Goal: Information Seeking & Learning: Learn about a topic

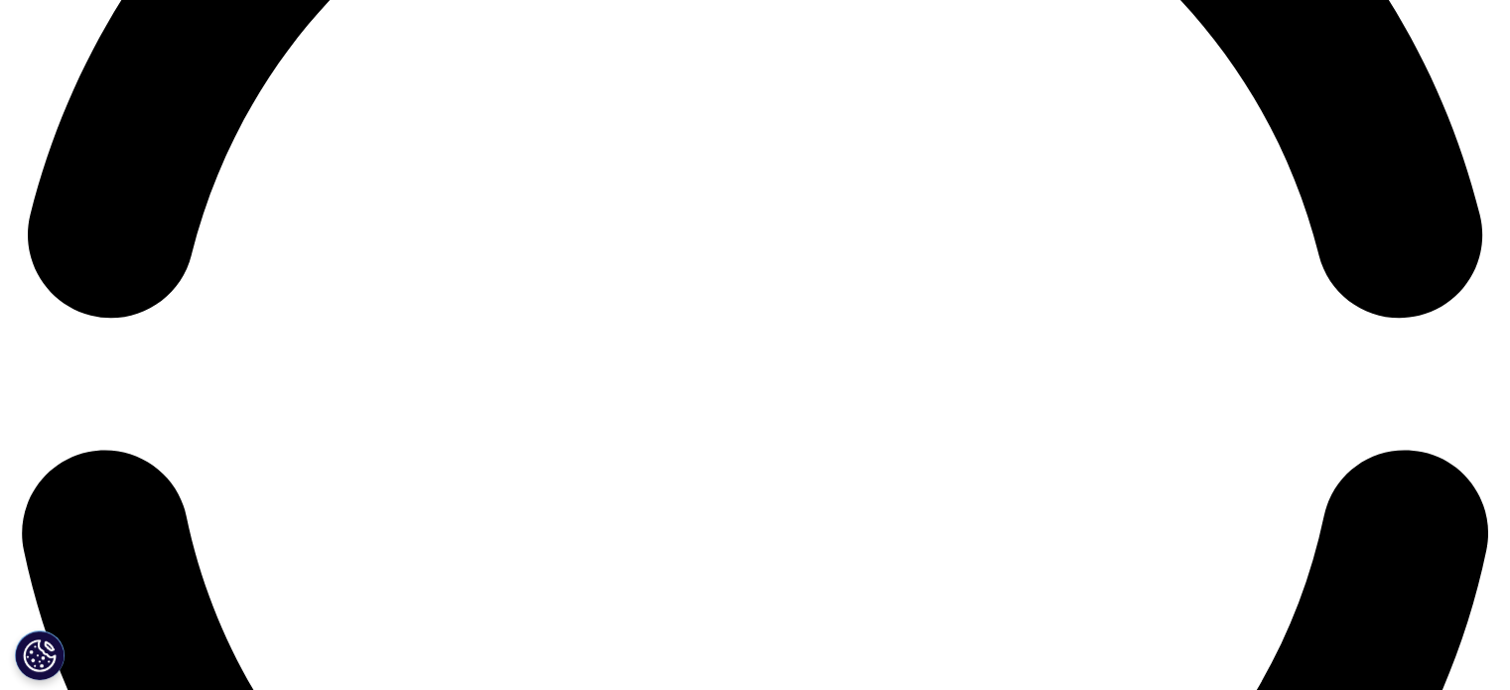
scroll to position [3576, 0]
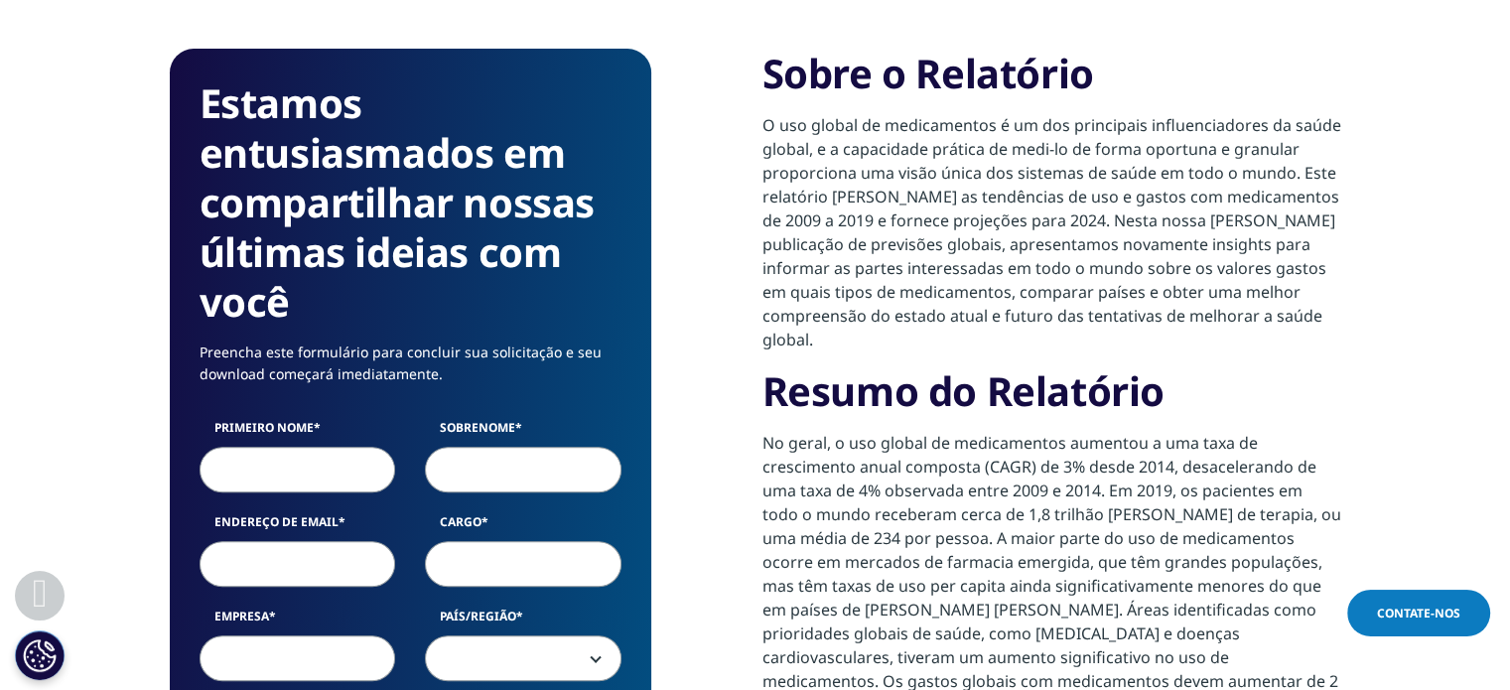
scroll to position [993, 0]
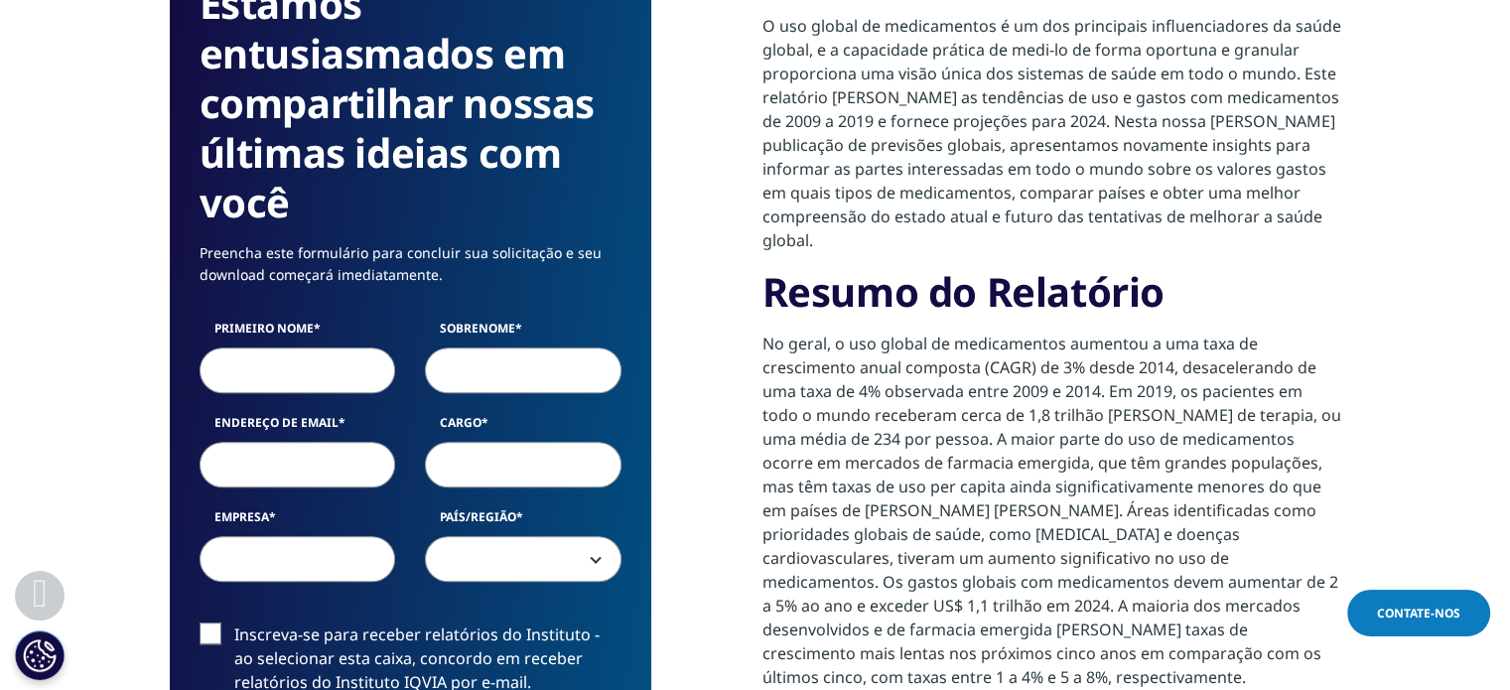
click at [1029, 332] on p "No geral, o uso global de medicamentos aumentou a uma taxa de crescimento anual…" at bounding box center [1051, 518] width 579 height 372
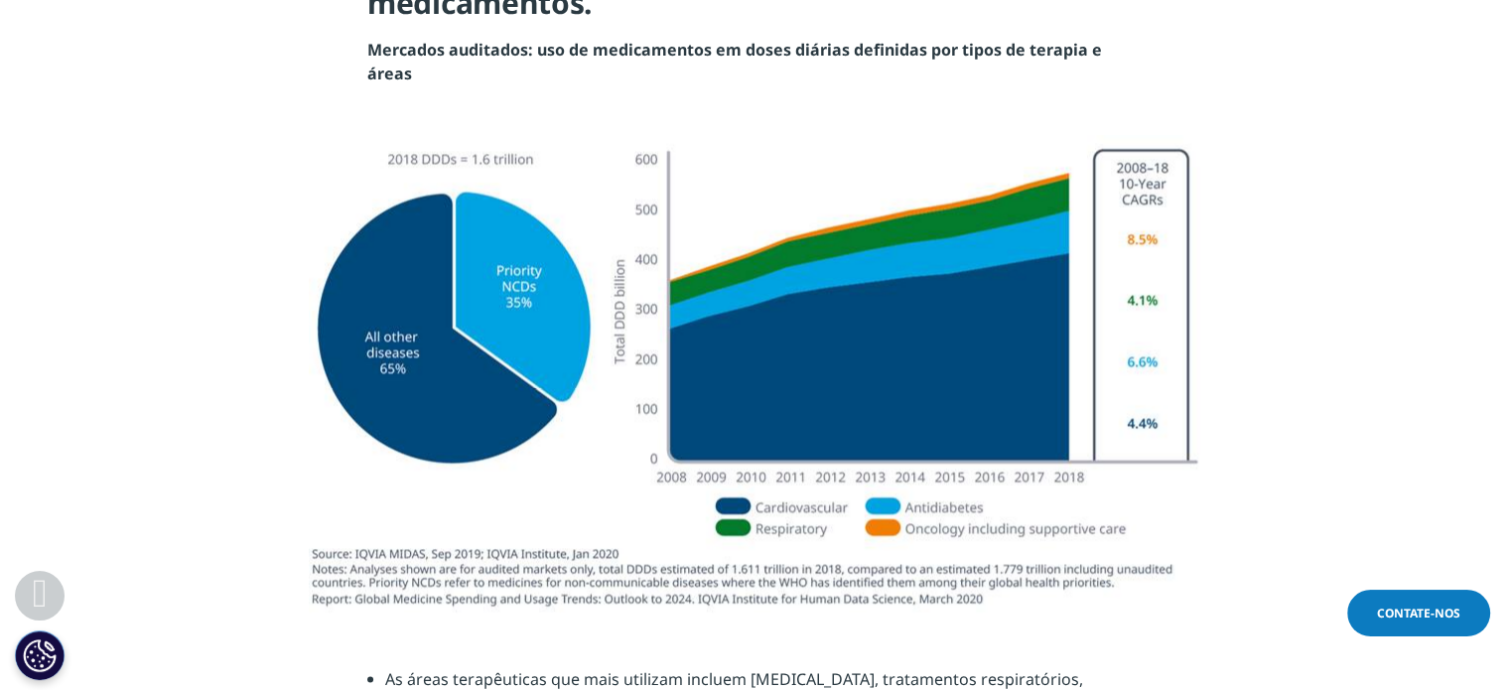
scroll to position [3276, 0]
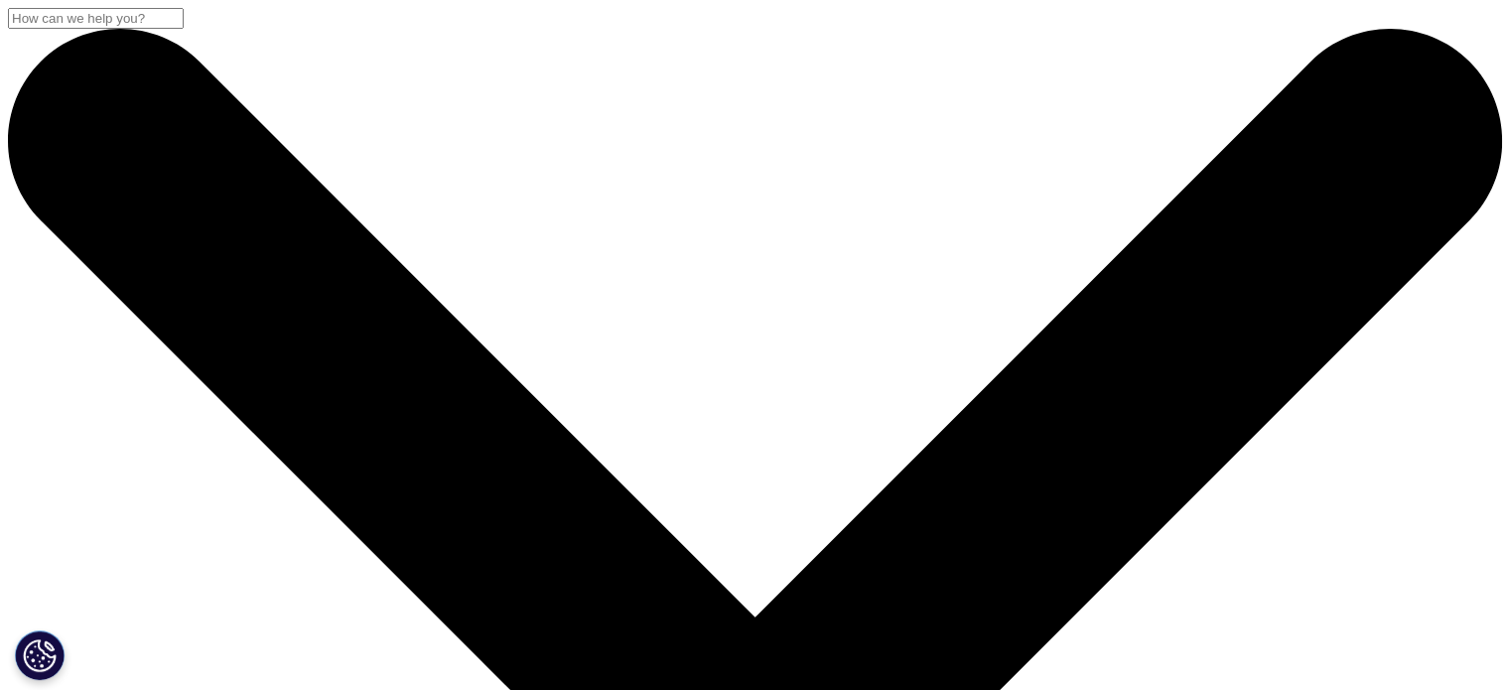
scroll to position [1195, 1171]
